Goal: Task Accomplishment & Management: Complete application form

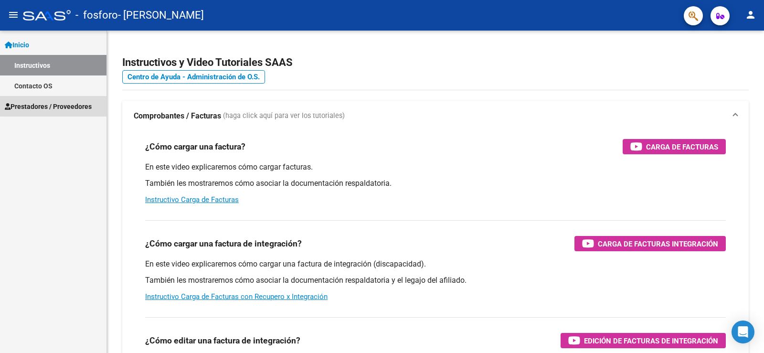
click at [59, 103] on span "Prestadores / Proveedores" at bounding box center [48, 106] width 87 height 10
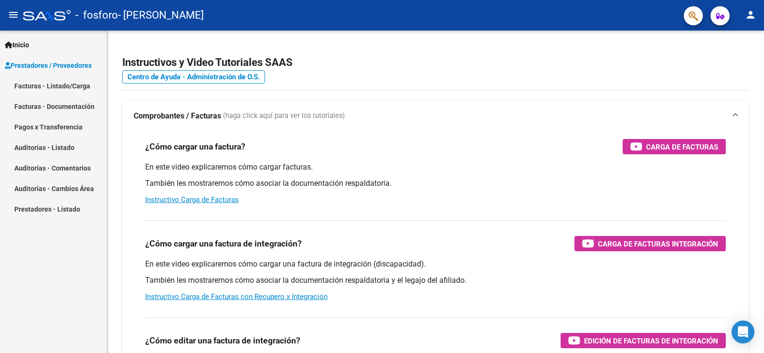
click at [61, 77] on link "Facturas - Listado/Carga" at bounding box center [53, 85] width 106 height 21
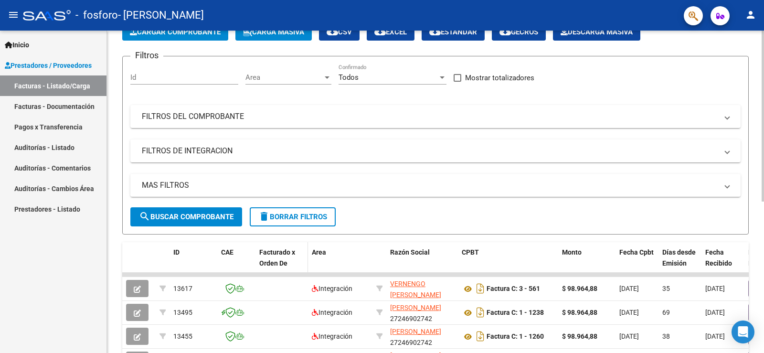
scroll to position [48, 0]
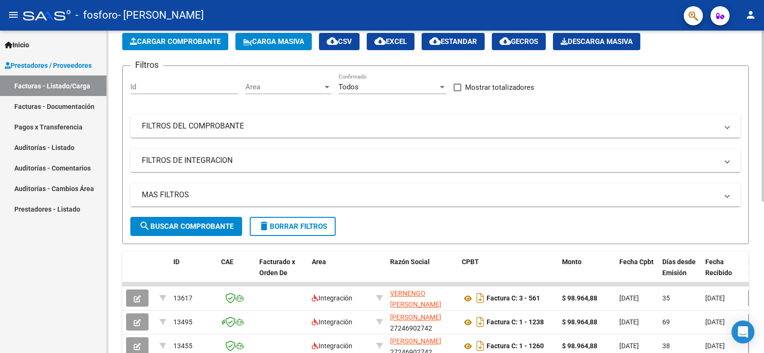
click at [171, 40] on span "Cargar Comprobante" at bounding box center [175, 41] width 91 height 9
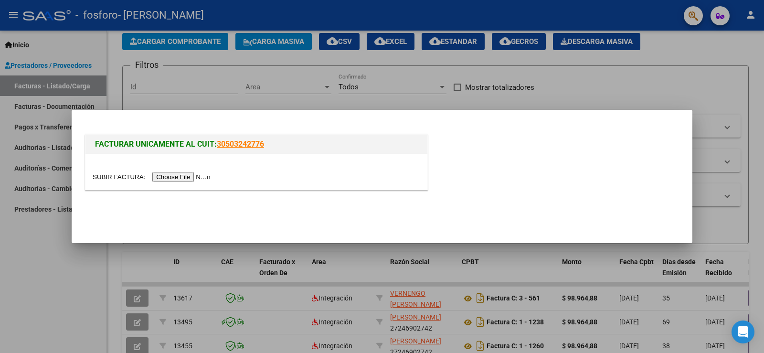
click at [187, 178] on input "file" at bounding box center [153, 177] width 121 height 10
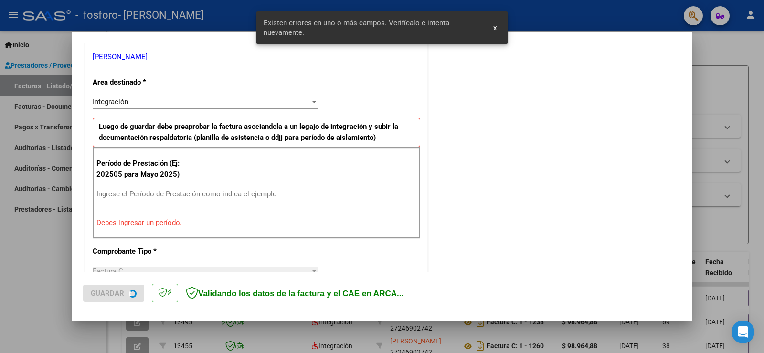
scroll to position [200, 0]
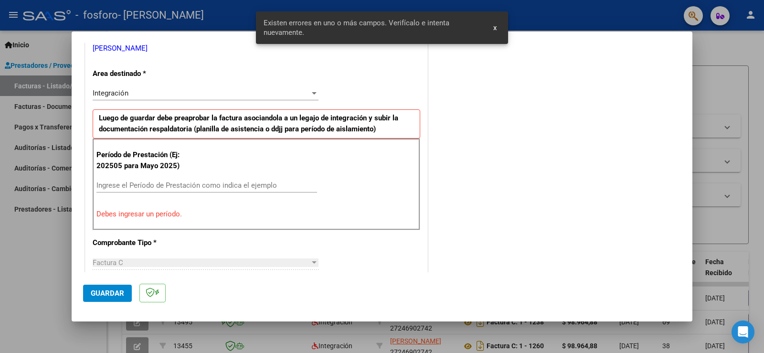
click at [133, 187] on input "Ingrese el Período de Prestación como indica el ejemplo" at bounding box center [206, 185] width 220 height 9
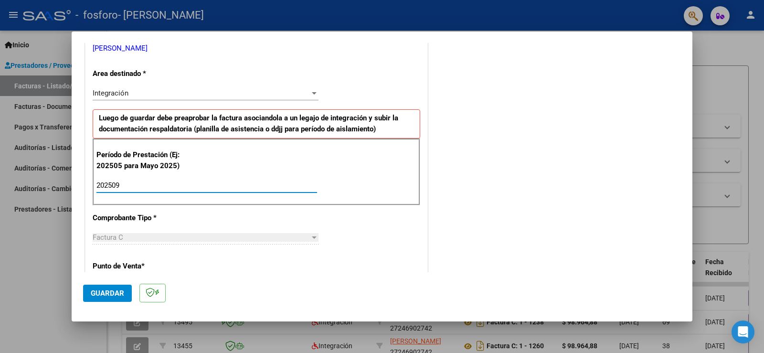
type input "202509"
click at [99, 292] on span "Guardar" at bounding box center [107, 293] width 33 height 9
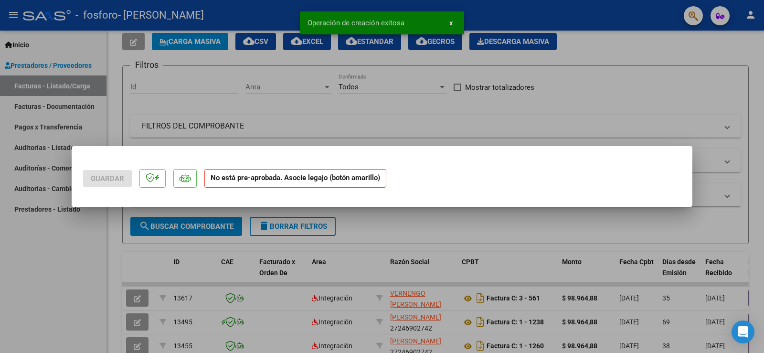
scroll to position [0, 0]
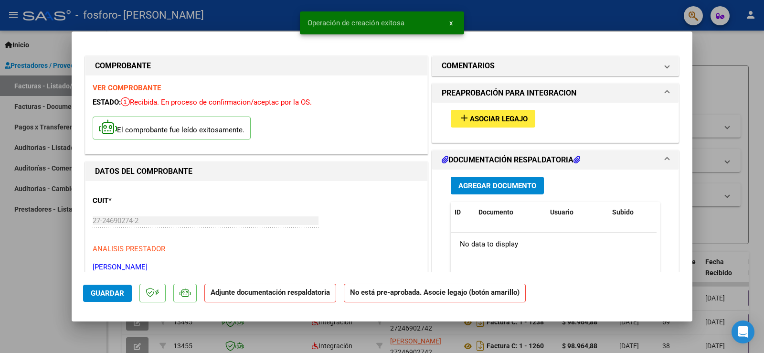
click at [510, 119] on span "Asociar Legajo" at bounding box center [499, 119] width 58 height 9
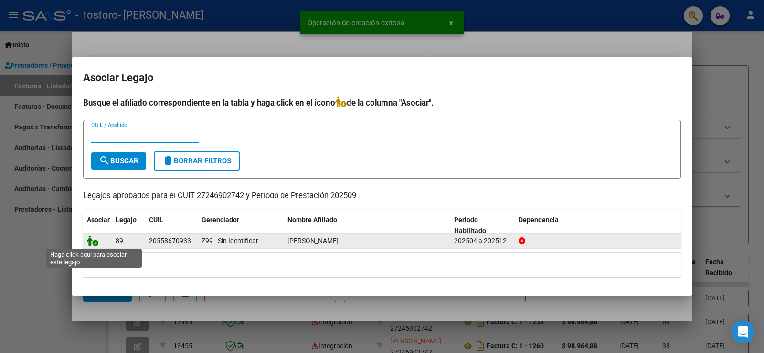
click at [97, 241] on icon at bounding box center [92, 240] width 11 height 10
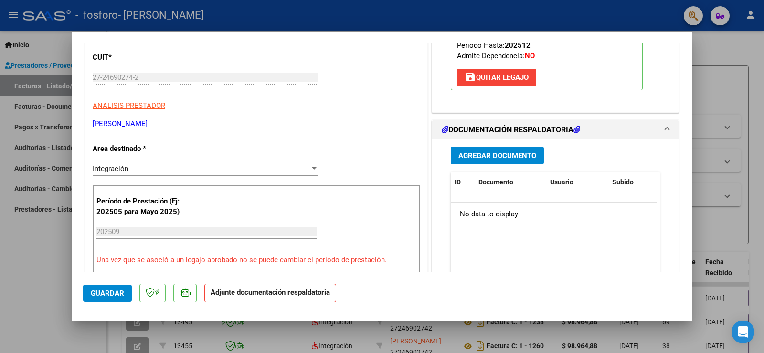
scroll to position [191, 0]
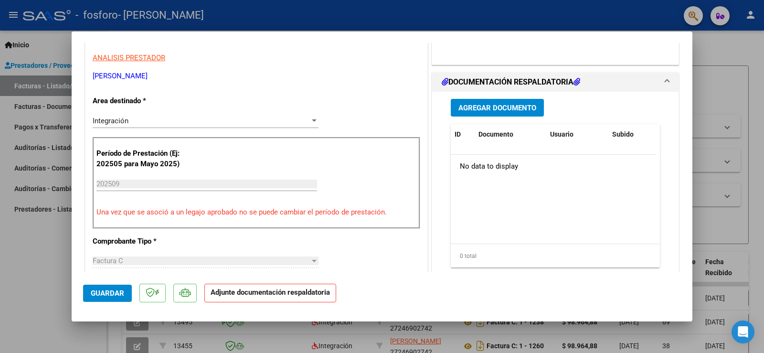
click at [502, 105] on span "Agregar Documento" at bounding box center [497, 108] width 78 height 9
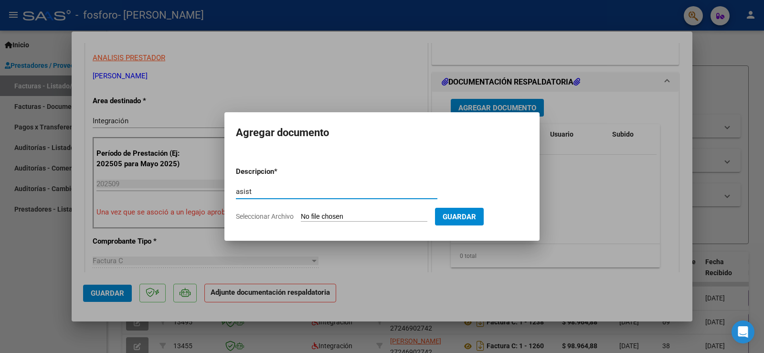
type input "asist"
click at [324, 213] on input "Seleccionar Archivo" at bounding box center [364, 216] width 126 height 9
type input "C:\fakepath\ASISTENCIA SERVÍN SEPT.pdf"
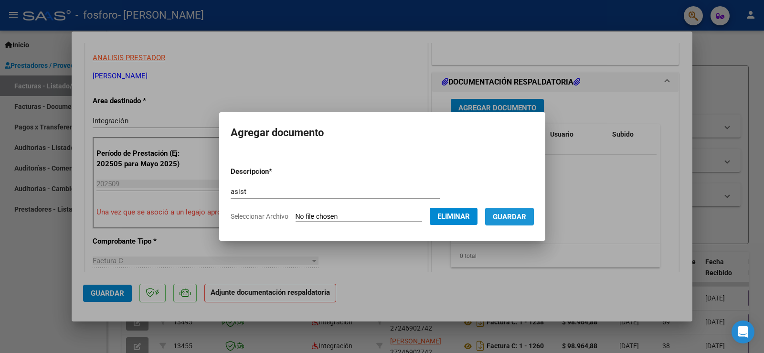
click at [526, 218] on span "Guardar" at bounding box center [508, 216] width 33 height 9
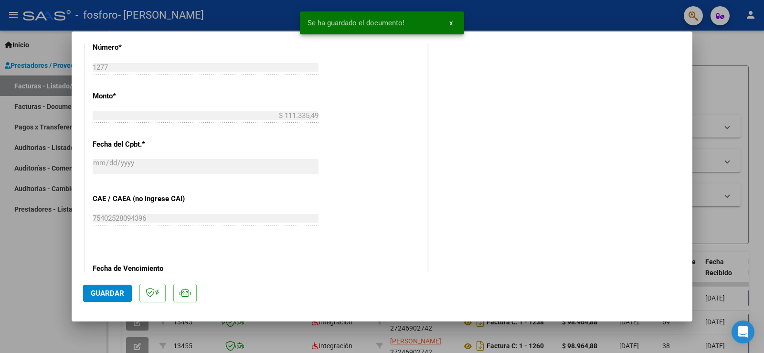
scroll to position [492, 0]
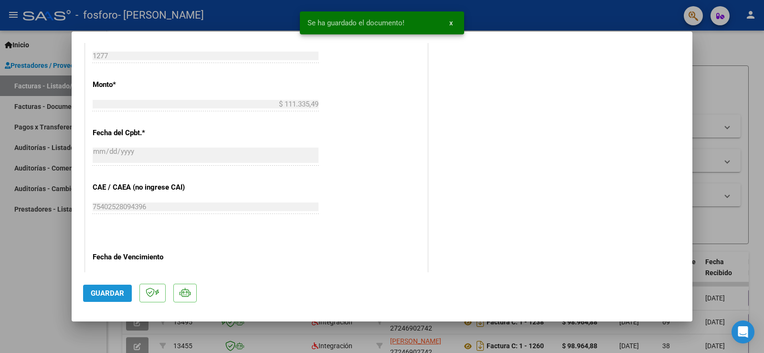
click at [101, 292] on span "Guardar" at bounding box center [107, 293] width 33 height 9
click at [451, 21] on span "x" at bounding box center [450, 23] width 3 height 9
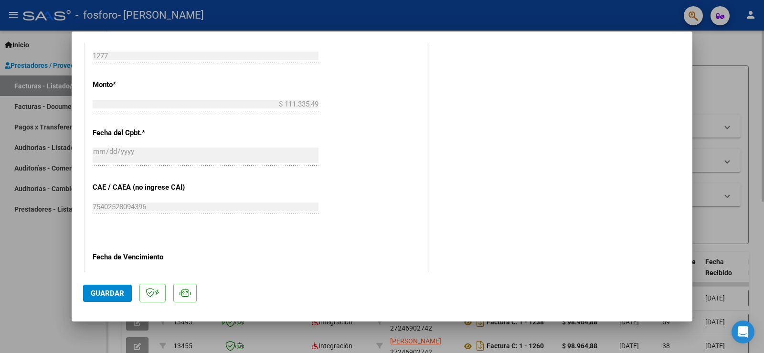
click at [735, 46] on div at bounding box center [382, 176] width 764 height 353
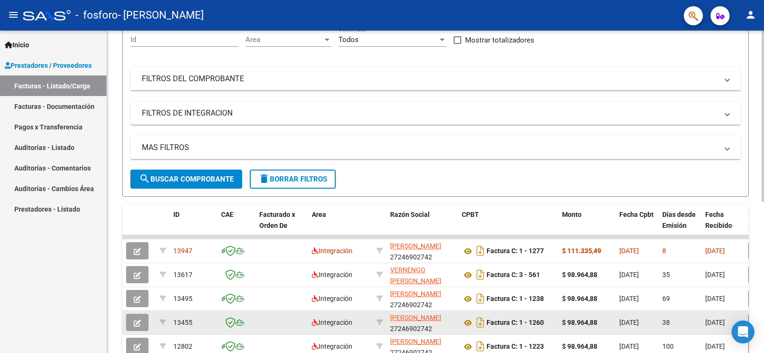
scroll to position [95, 0]
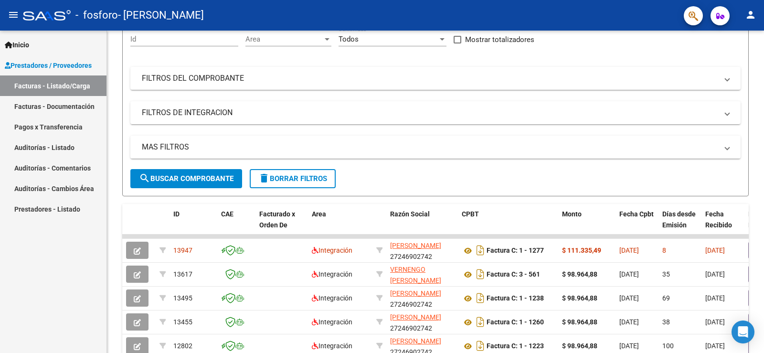
click at [751, 16] on mat-icon "person" at bounding box center [749, 14] width 11 height 11
click at [742, 63] on button "exit_to_app Salir" at bounding box center [730, 63] width 58 height 23
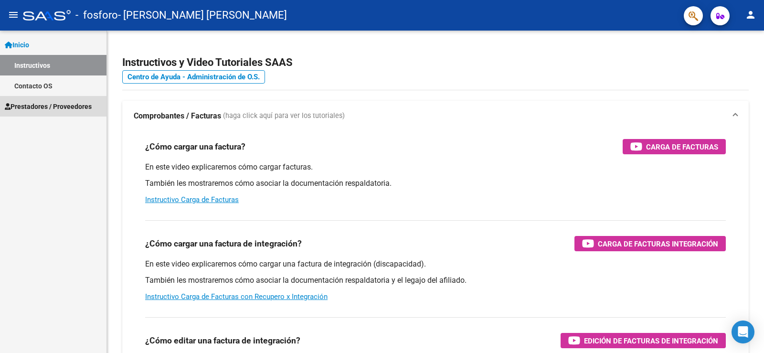
click at [39, 106] on span "Prestadores / Proveedores" at bounding box center [48, 106] width 87 height 10
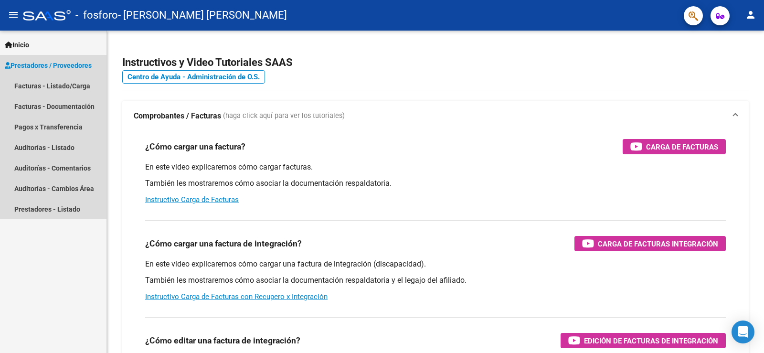
click at [36, 60] on span "Prestadores / Proveedores" at bounding box center [48, 65] width 87 height 10
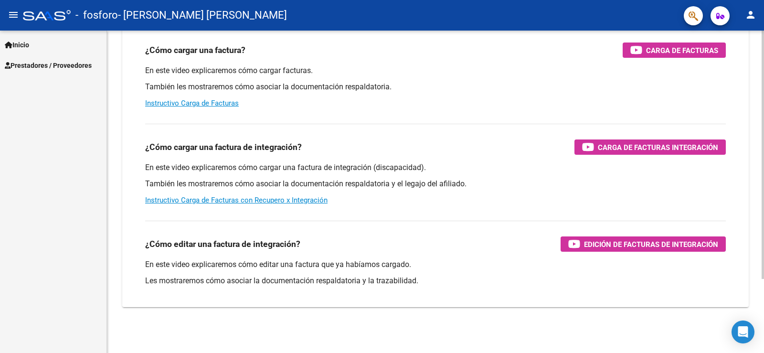
scroll to position [49, 0]
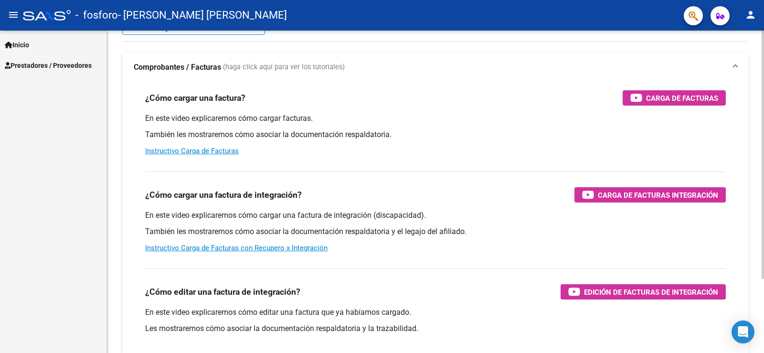
click at [190, 63] on strong "Comprobantes / Facturas" at bounding box center [177, 67] width 87 height 10
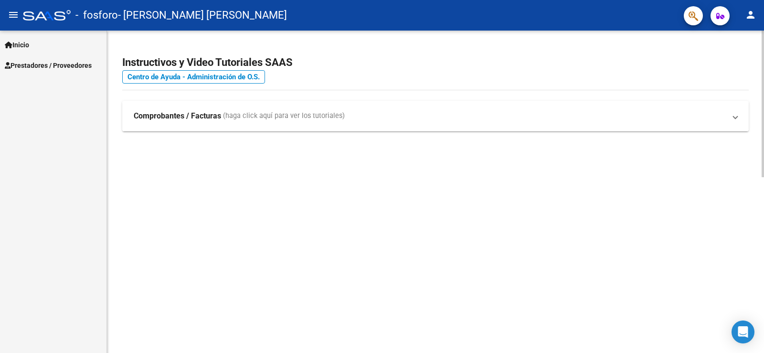
scroll to position [0, 0]
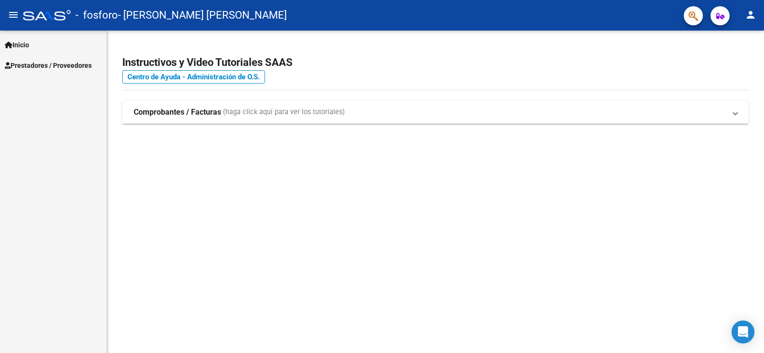
drag, startPoint x: 261, startPoint y: 114, endPoint x: 224, endPoint y: 110, distance: 37.0
click at [259, 114] on span "(haga click aquí para ver los tutoriales)" at bounding box center [284, 112] width 122 height 10
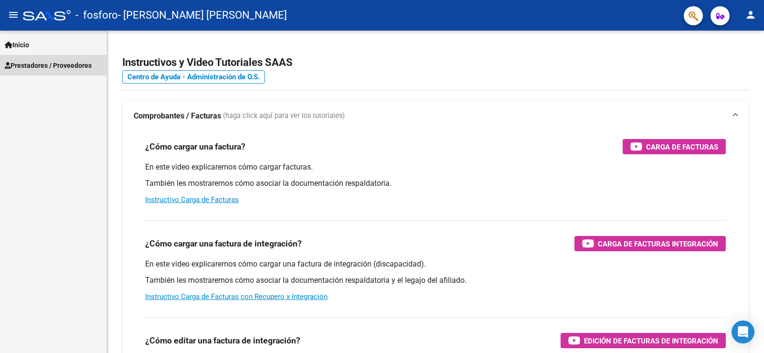
click at [17, 63] on span "Prestadores / Proveedores" at bounding box center [48, 65] width 87 height 10
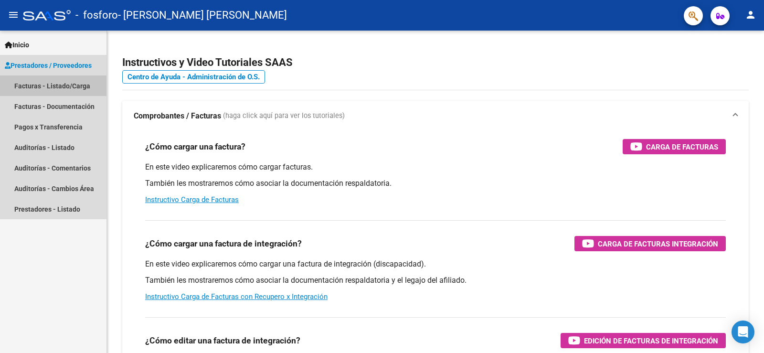
click at [36, 90] on link "Facturas - Listado/Carga" at bounding box center [53, 85] width 106 height 21
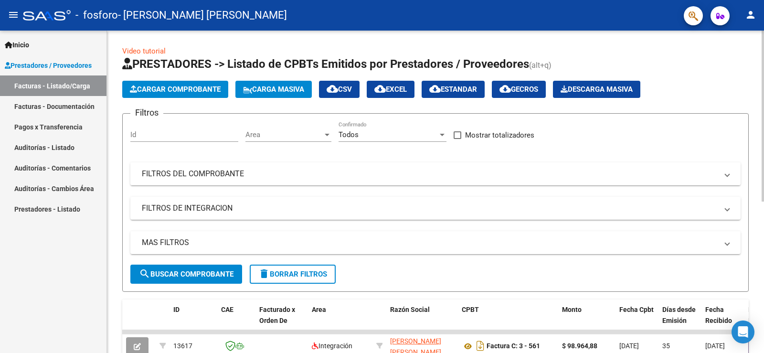
click at [149, 84] on button "Cargar Comprobante" at bounding box center [175, 89] width 106 height 17
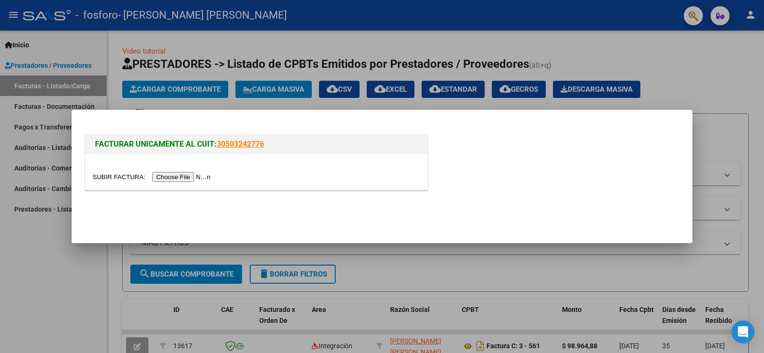
click at [184, 178] on input "file" at bounding box center [153, 177] width 121 height 10
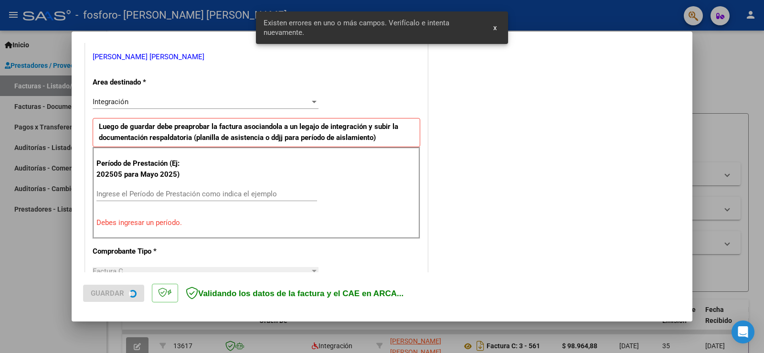
scroll to position [200, 0]
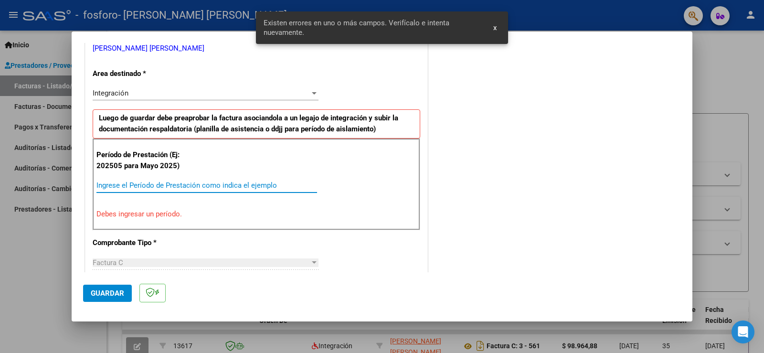
click at [158, 184] on input "Ingrese el Período de Prestación como indica el ejemplo" at bounding box center [206, 185] width 220 height 9
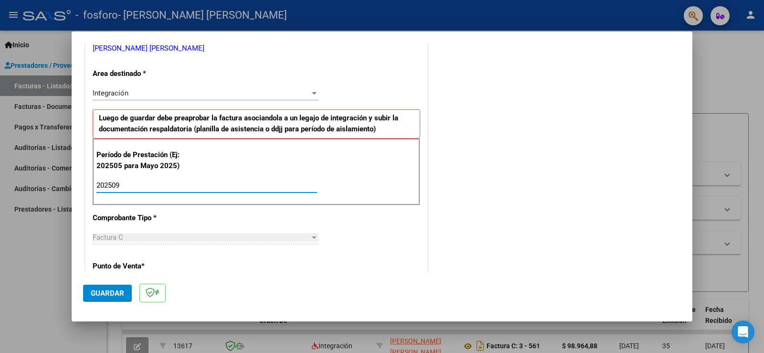
scroll to position [105, 0]
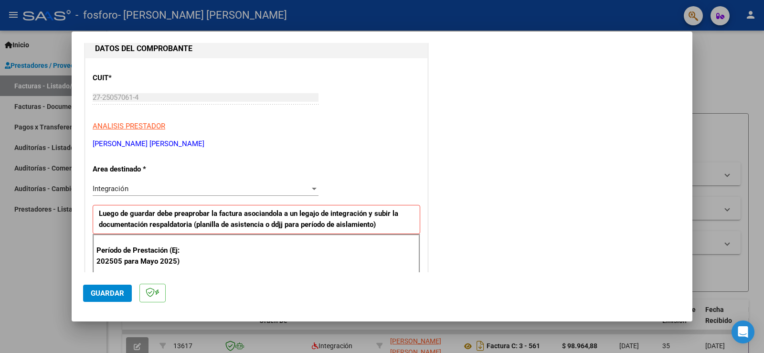
type input "202509"
click at [101, 297] on span "Guardar" at bounding box center [107, 293] width 33 height 9
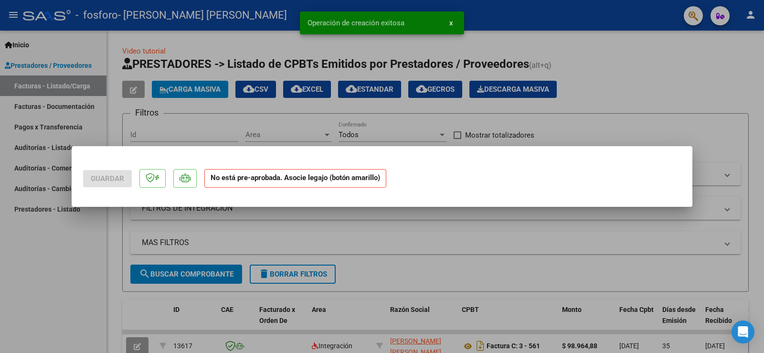
scroll to position [0, 0]
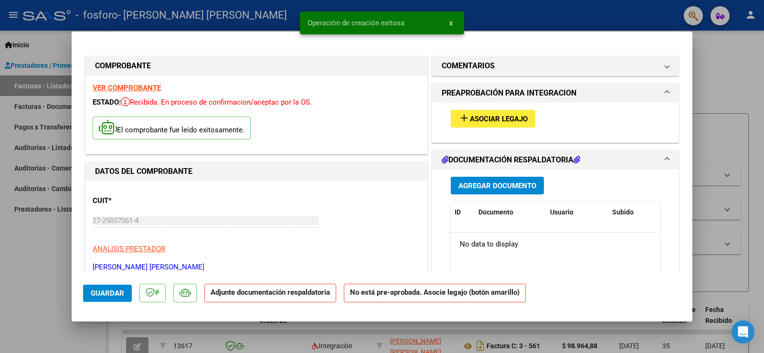
click at [523, 118] on span "Asociar Legajo" at bounding box center [499, 119] width 58 height 9
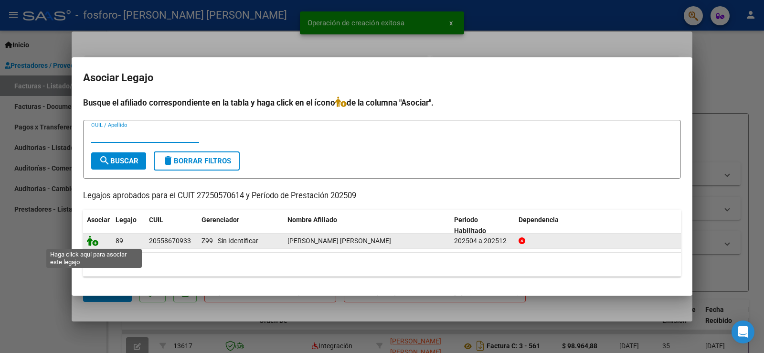
click at [94, 239] on icon at bounding box center [92, 240] width 11 height 10
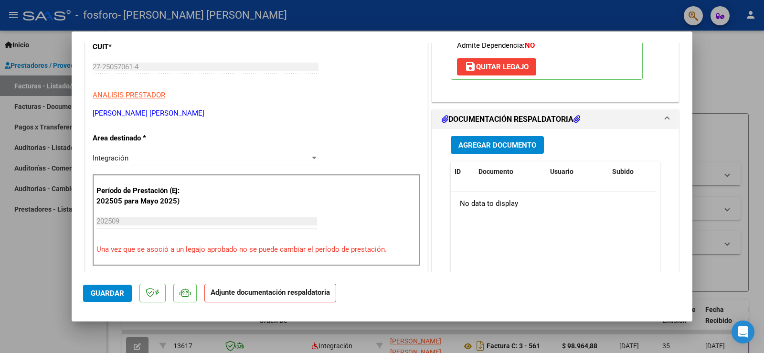
scroll to position [156, 0]
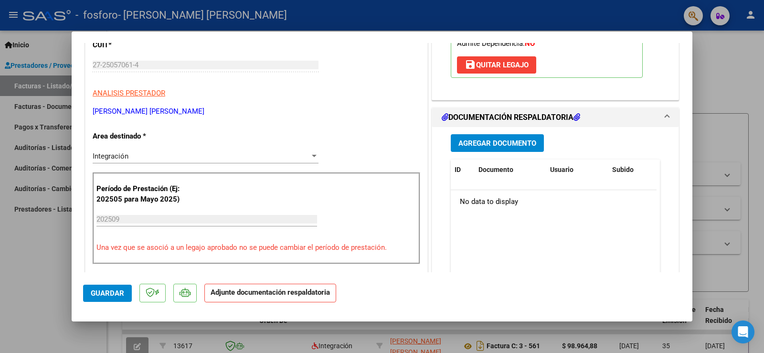
click at [471, 146] on span "Agregar Documento" at bounding box center [497, 143] width 78 height 9
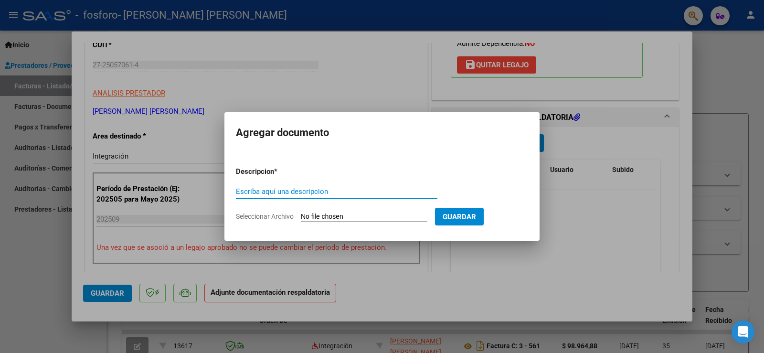
click at [287, 190] on input "Escriba aquí una descripcion" at bounding box center [336, 191] width 201 height 9
type input "asist"
click at [318, 216] on input "Seleccionar Archivo" at bounding box center [364, 216] width 126 height 9
type input "C:\fakepath\asist SEPT.pdf"
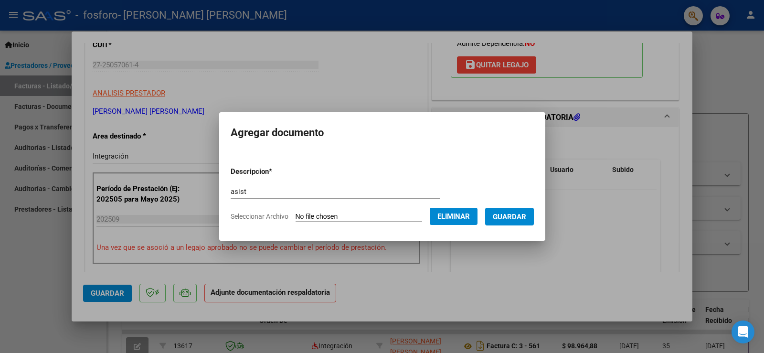
click at [525, 215] on span "Guardar" at bounding box center [508, 216] width 33 height 9
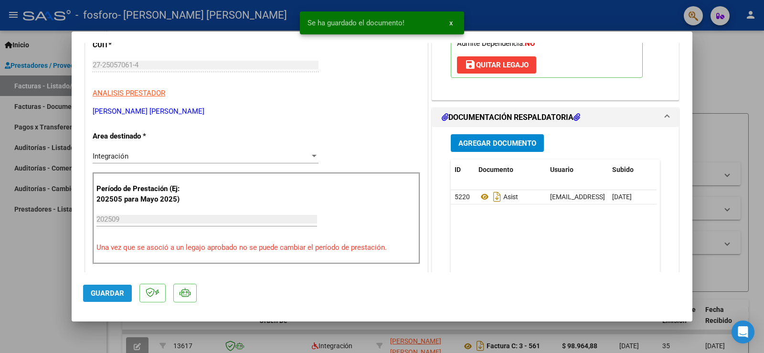
click at [111, 297] on span "Guardar" at bounding box center [107, 293] width 33 height 9
click at [731, 57] on div at bounding box center [382, 176] width 764 height 353
type input "$ 0,00"
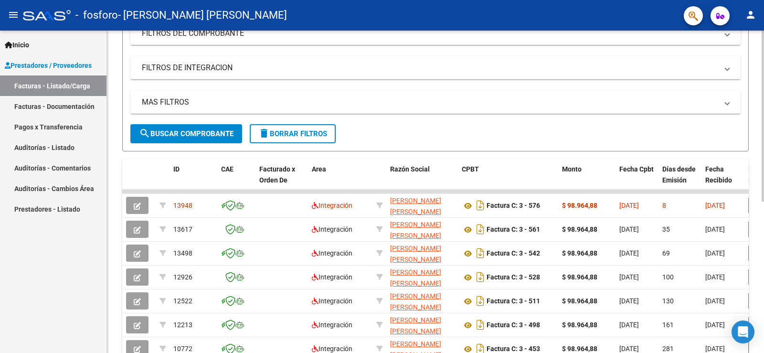
scroll to position [143, 0]
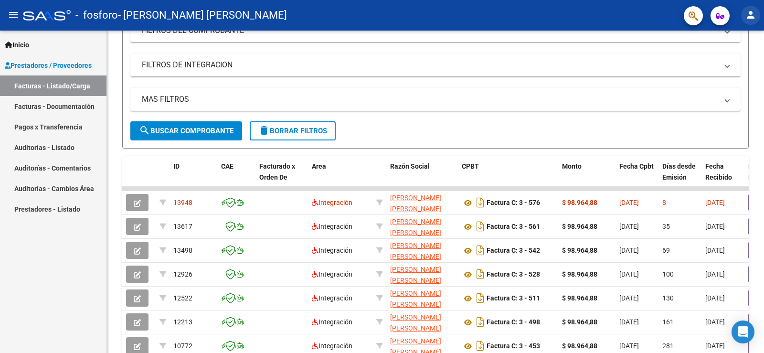
click at [752, 17] on mat-icon "person" at bounding box center [749, 14] width 11 height 11
click at [739, 64] on button "exit_to_app Salir" at bounding box center [730, 63] width 58 height 23
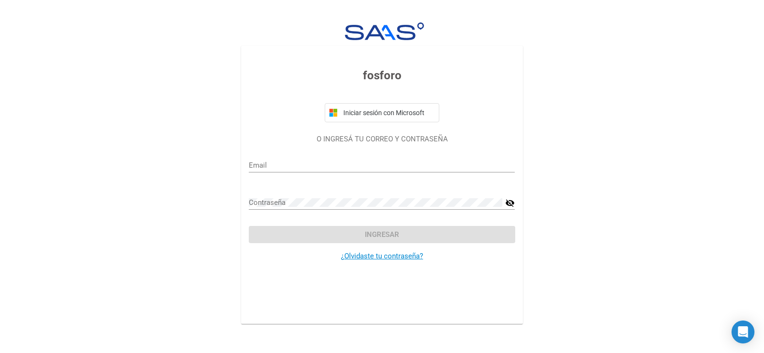
type input "soniavernengo@hotmail.com"
